Goal: Navigation & Orientation: Find specific page/section

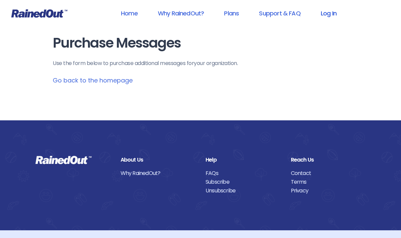
click at [330, 17] on link "Log In" at bounding box center [328, 13] width 33 height 15
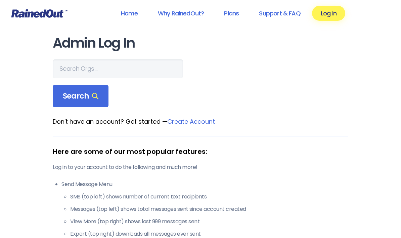
click at [202, 123] on link "Create Account" at bounding box center [191, 122] width 48 height 8
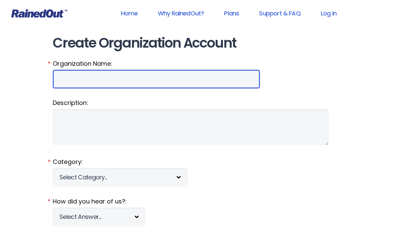
click at [215, 87] on input "Organization Name:" at bounding box center [156, 79] width 207 height 19
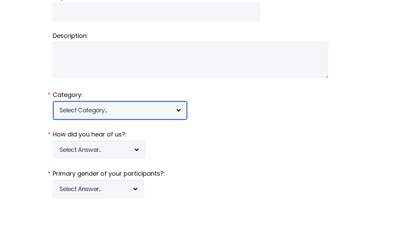
click at [173, 129] on select "Select Category... 5K Walk/Run Aerobics/Fitness ABCA AYF NSCAA Performance Moto…" at bounding box center [120, 138] width 135 height 19
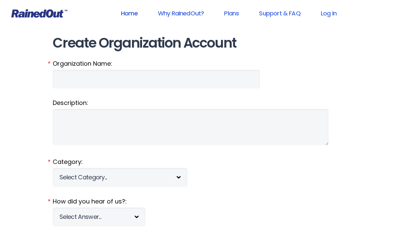
click at [124, 11] on link "Home" at bounding box center [129, 13] width 34 height 15
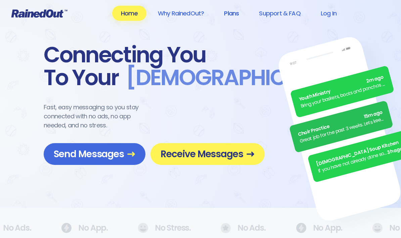
click at [242, 13] on link "Plans" at bounding box center [231, 13] width 32 height 15
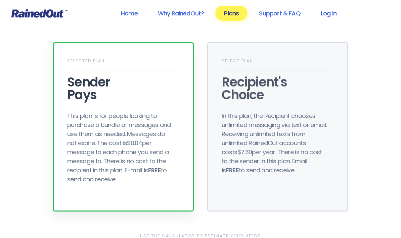
click at [332, 17] on link "Log In" at bounding box center [328, 13] width 33 height 15
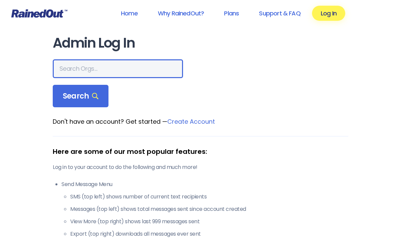
click at [152, 69] on input "text" at bounding box center [118, 68] width 130 height 19
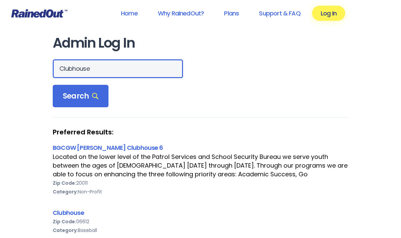
click at [72, 74] on input "Clubhouse" at bounding box center [118, 68] width 130 height 19
type input "C"
type input "ESTL"
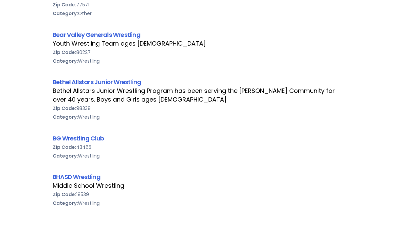
scroll to position [360, 0]
